Goal: Task Accomplishment & Management: Manage account settings

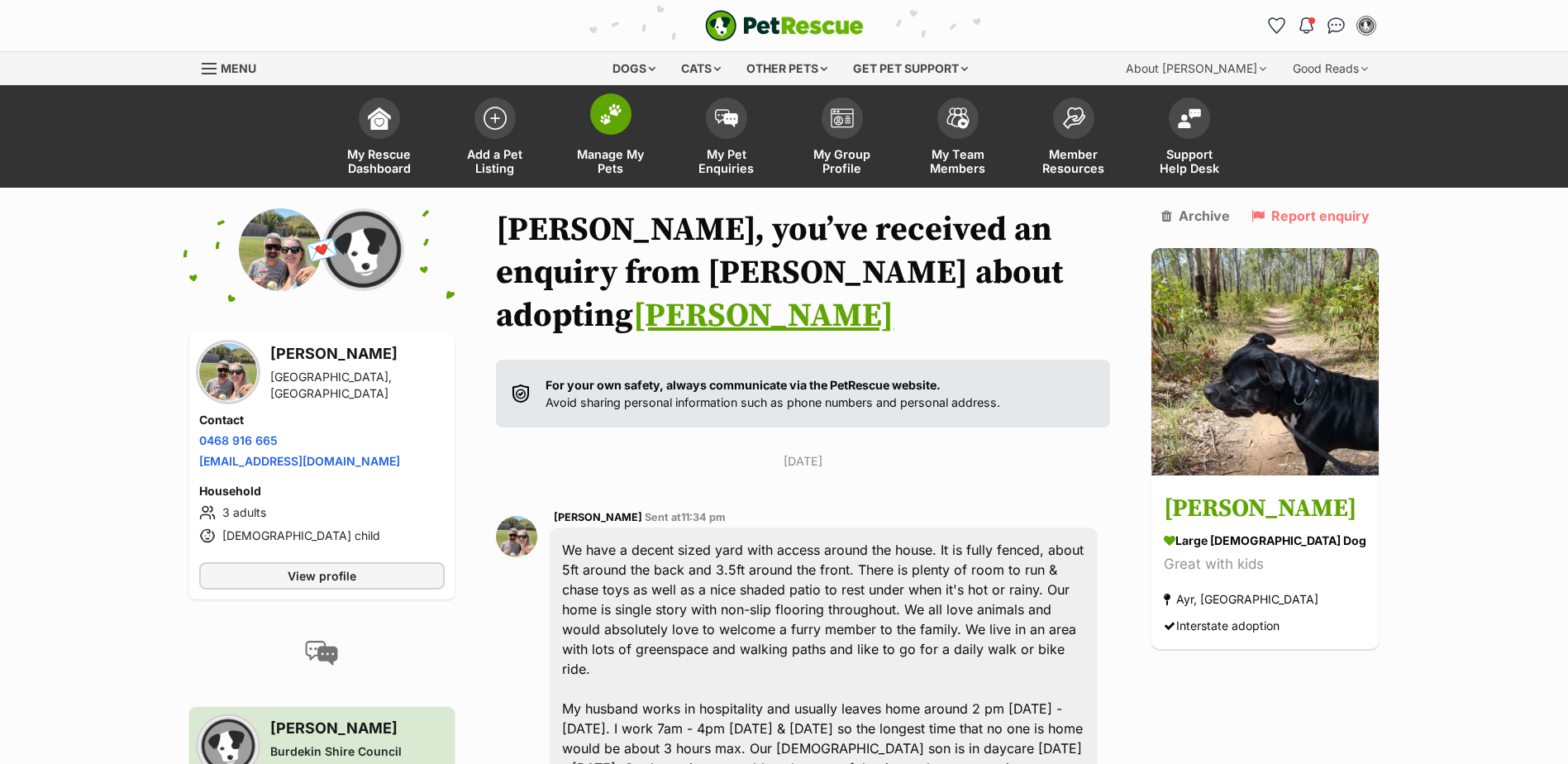
click at [618, 124] on img at bounding box center [611, 114] width 23 height 21
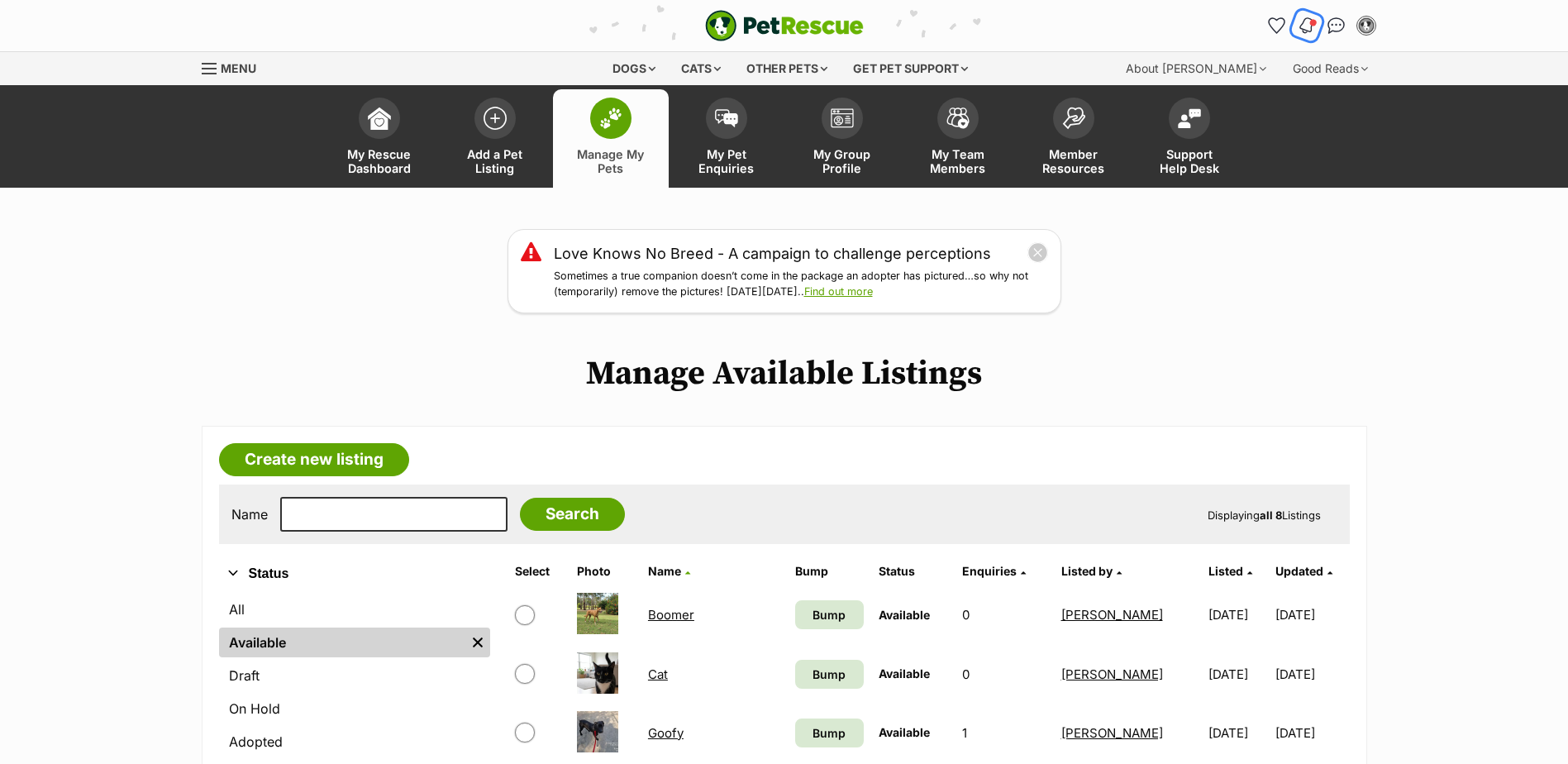
click at [1306, 22] on img "Notifications" at bounding box center [1305, 25] width 18 height 20
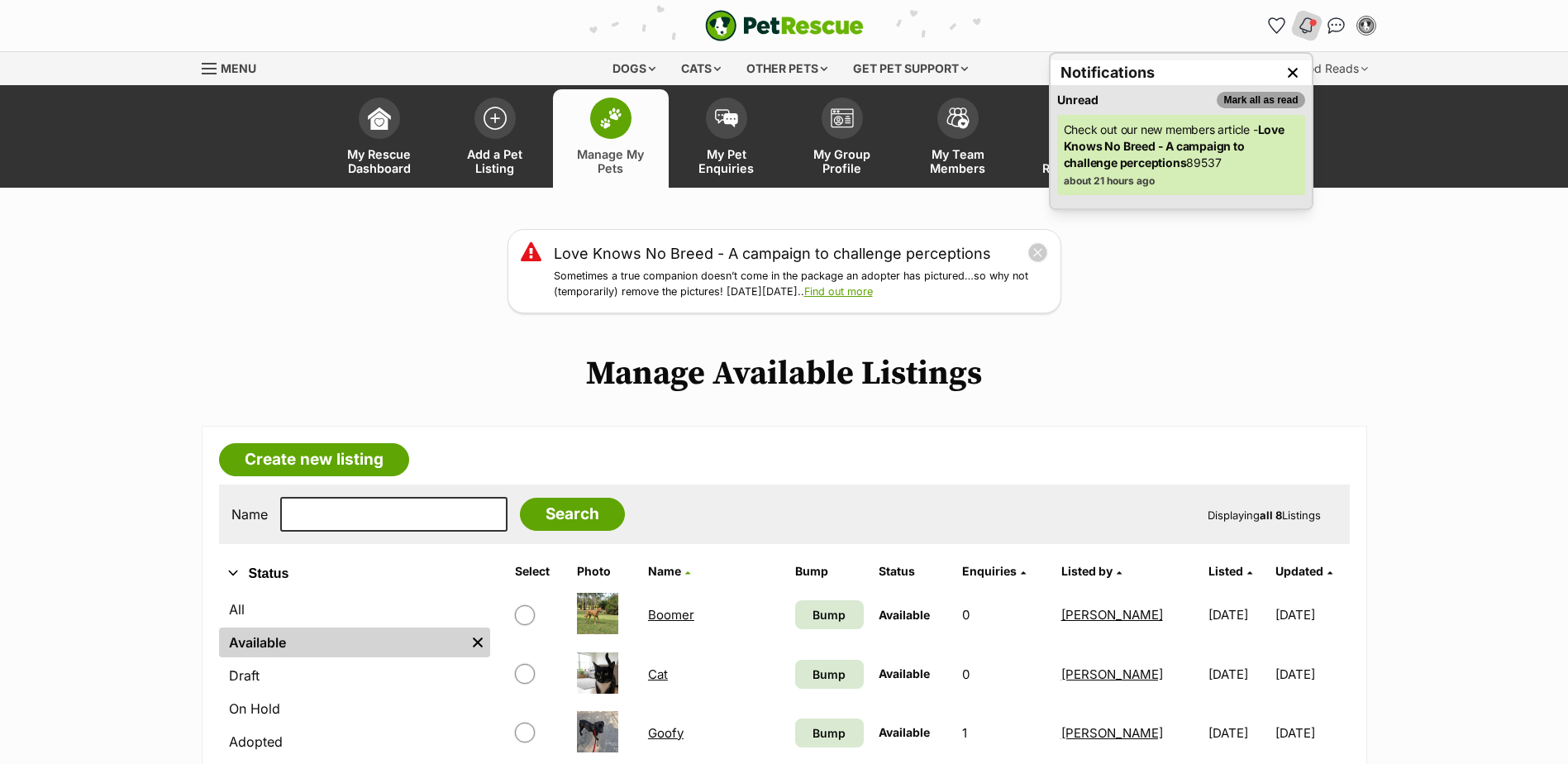
click at [1267, 98] on button "Mark all as read" at bounding box center [1261, 99] width 88 height 16
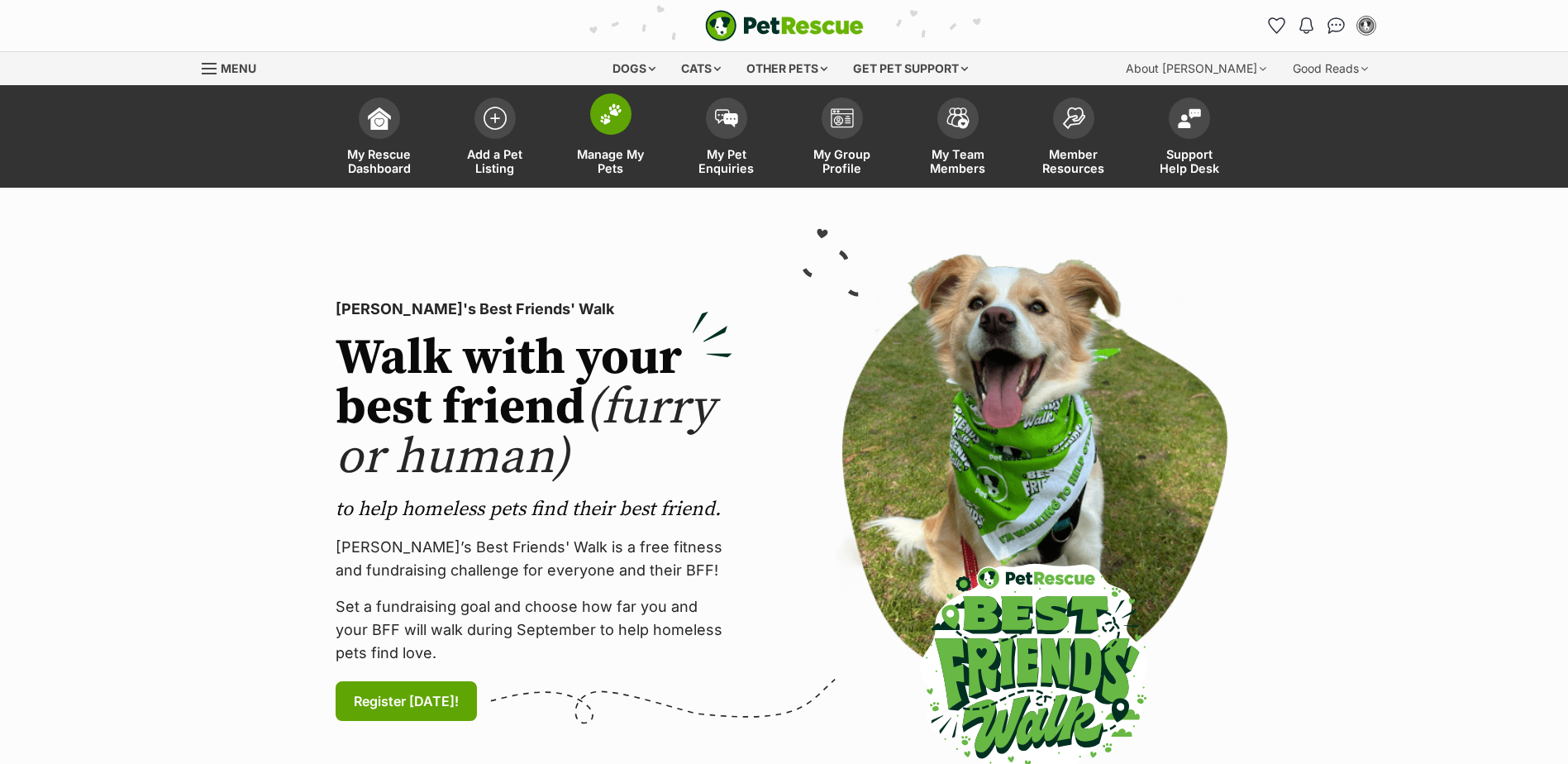
click at [611, 120] on img at bounding box center [611, 114] width 23 height 21
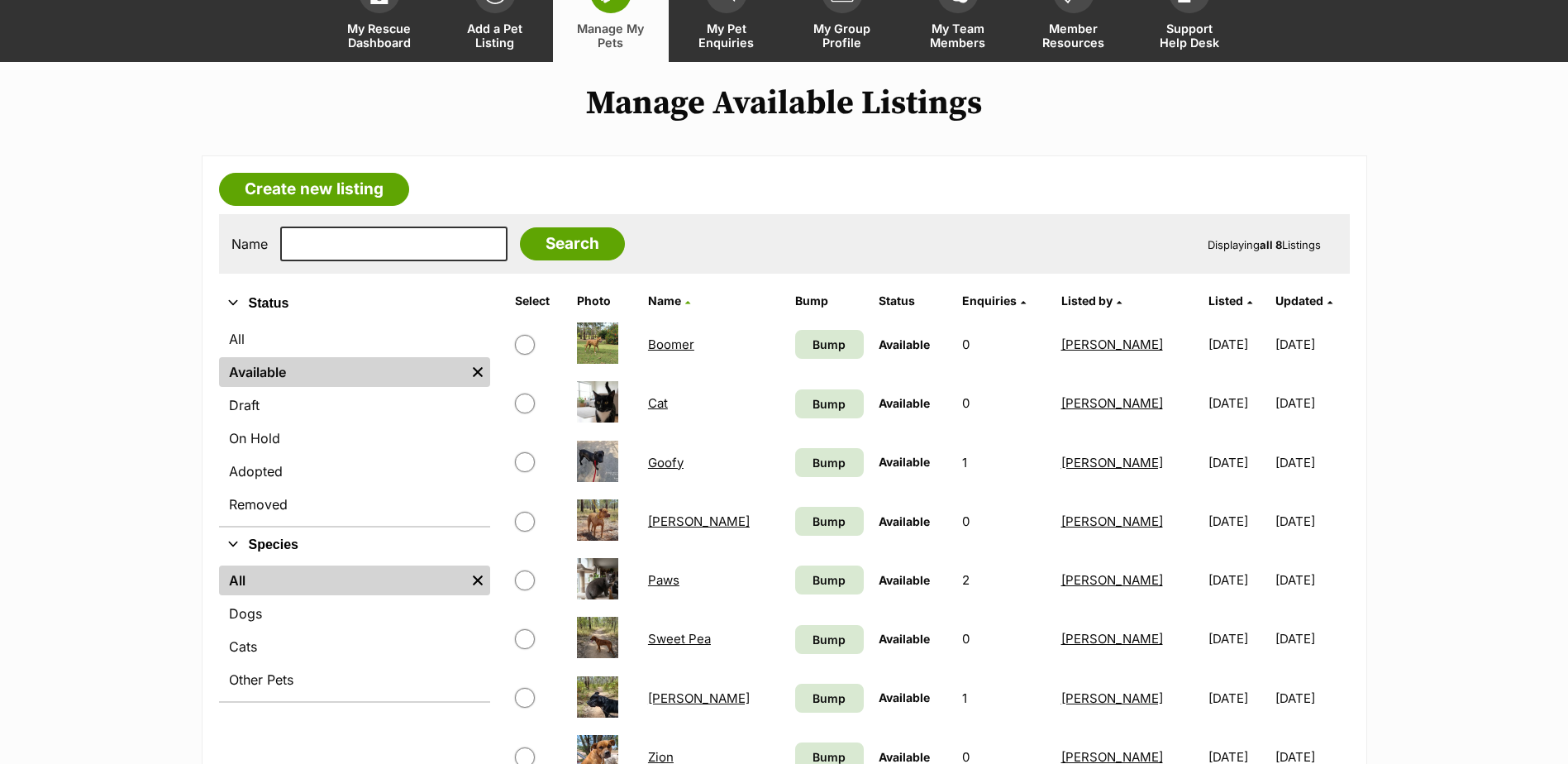
scroll to position [248, 0]
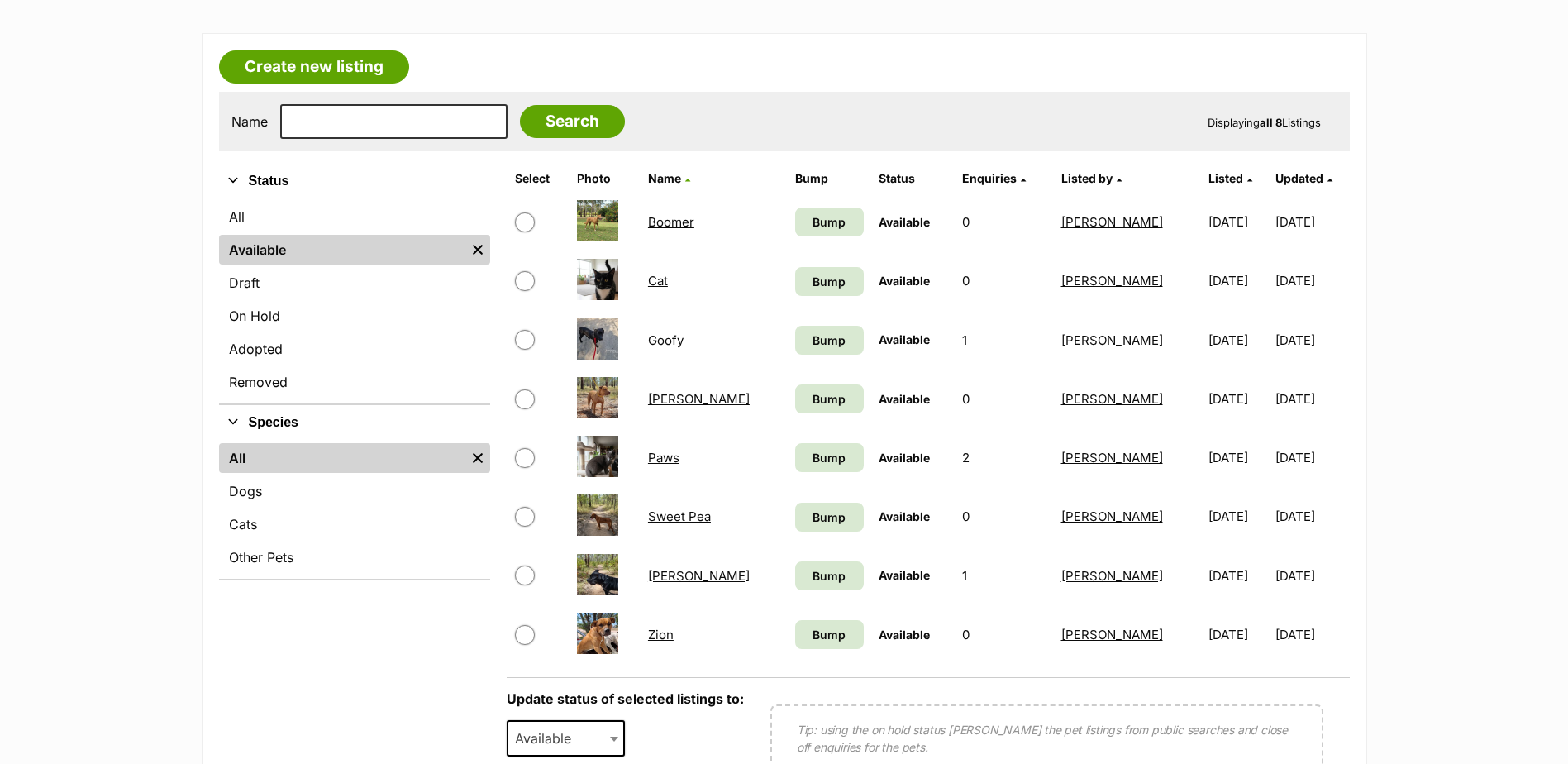
click at [673, 635] on link "Zion" at bounding box center [661, 634] width 26 height 15
